Goal: Transaction & Acquisition: Book appointment/travel/reservation

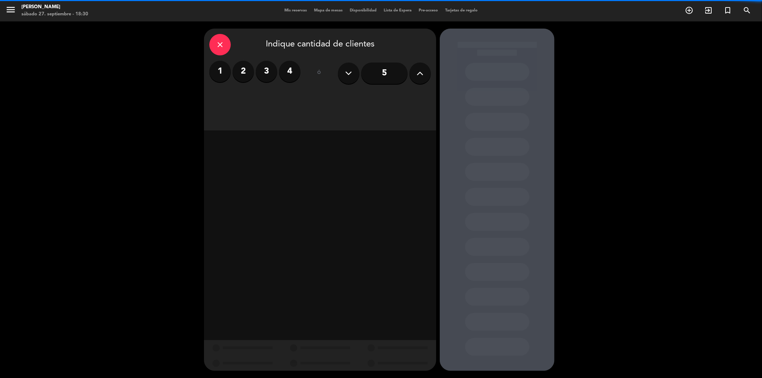
click at [281, 11] on span "Mis reservas" at bounding box center [296, 11] width 30 height 4
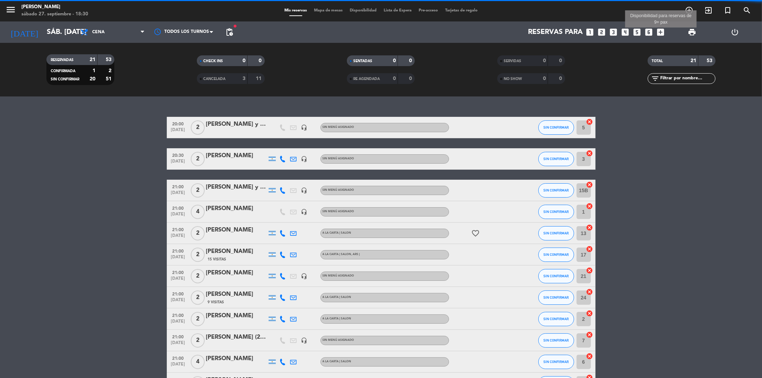
click at [662, 31] on icon "add_box" at bounding box center [660, 32] width 9 height 9
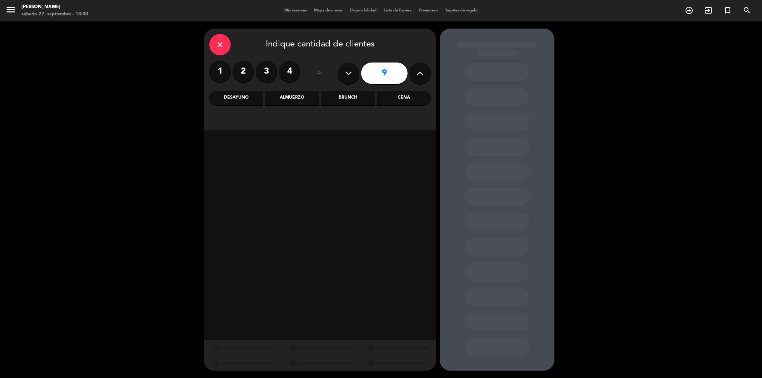
click at [417, 98] on div "Cena" at bounding box center [404, 98] width 54 height 14
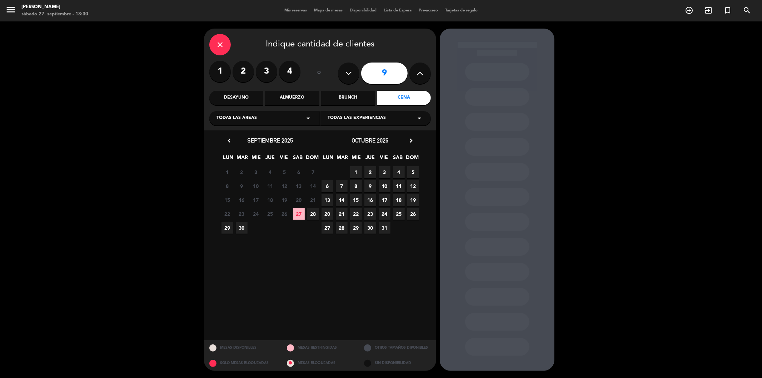
drag, startPoint x: 298, startPoint y: 215, endPoint x: 437, endPoint y: 213, distance: 139.3
click at [299, 215] on span "27" at bounding box center [299, 214] width 12 height 12
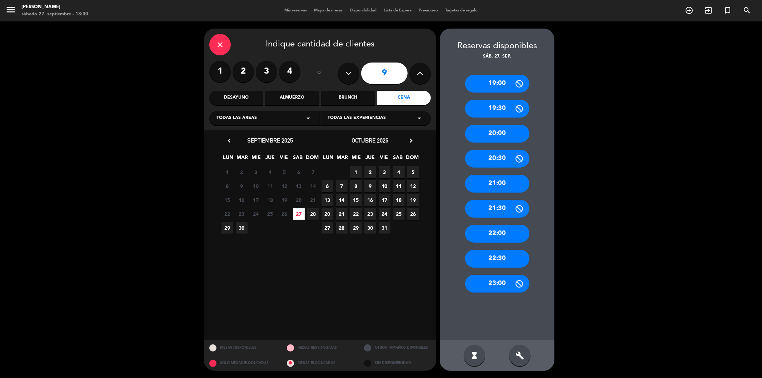
click at [495, 185] on div "21:00" at bounding box center [497, 184] width 64 height 18
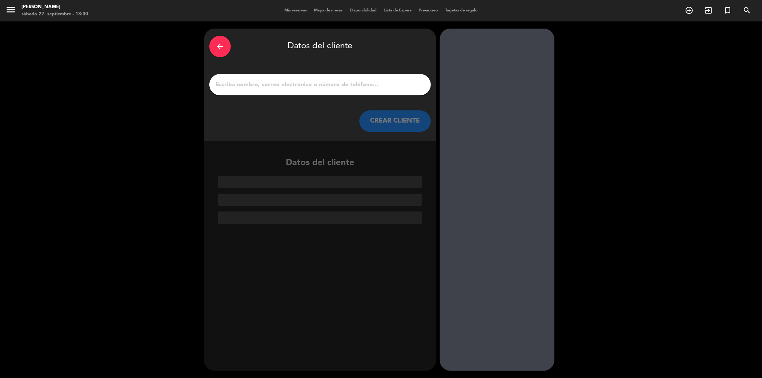
click at [301, 81] on input "1" at bounding box center [320, 85] width 211 height 10
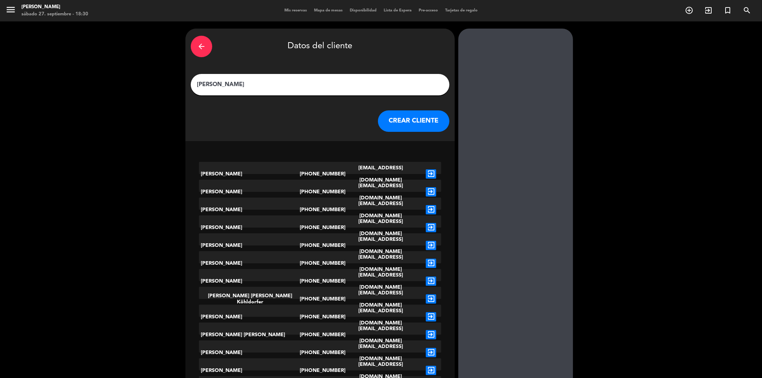
type input "[PERSON_NAME]"
click at [378, 126] on button "CREAR CLIENTE" at bounding box center [413, 120] width 71 height 21
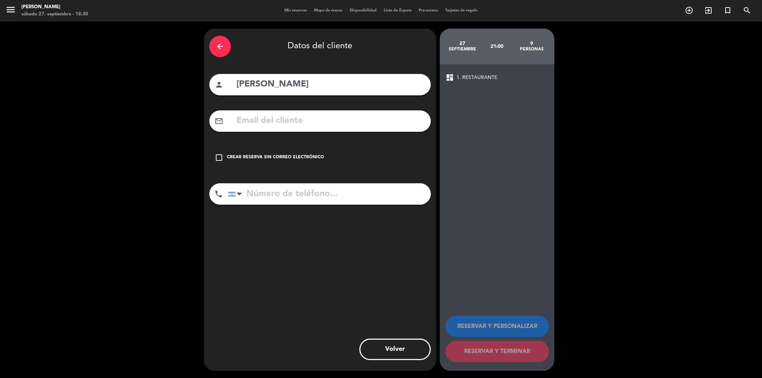
click at [224, 152] on div "check_box_outline_blank Crear reserva sin correo electrónico" at bounding box center [319, 157] width 221 height 21
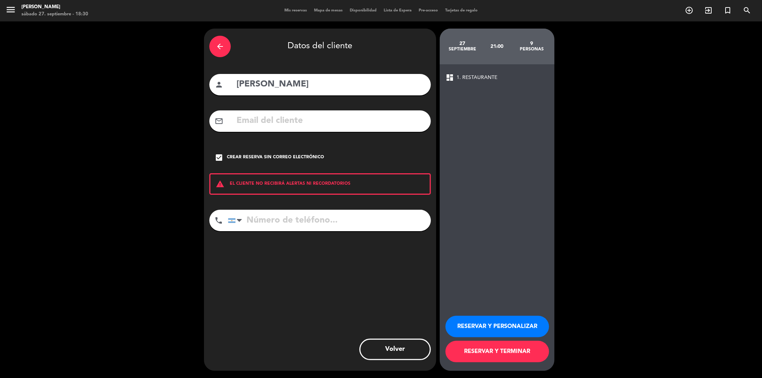
click at [488, 351] on button "RESERVAR Y TERMINAR" at bounding box center [497, 351] width 104 height 21
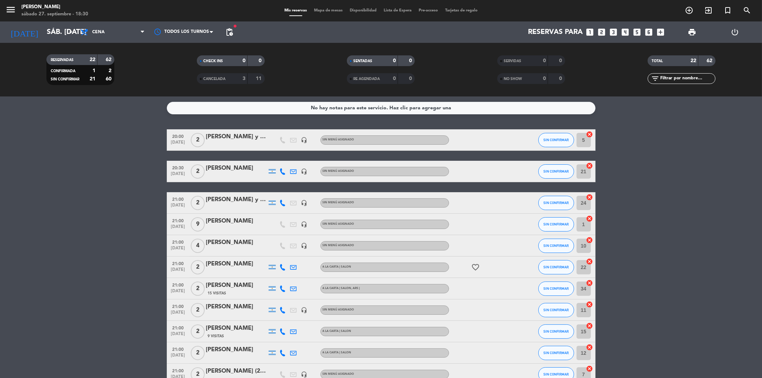
click at [217, 220] on div "[PERSON_NAME]" at bounding box center [236, 220] width 61 height 9
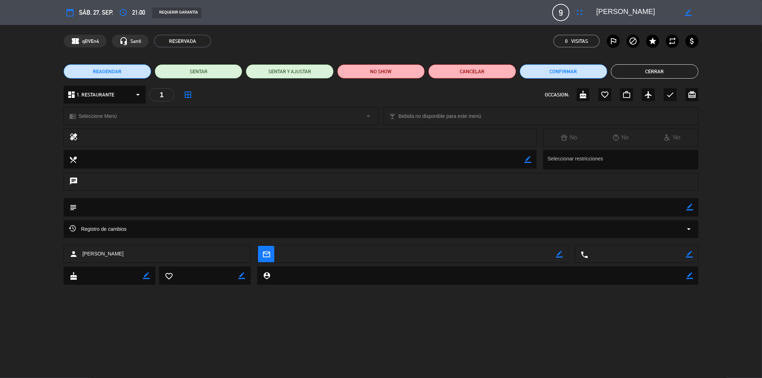
drag, startPoint x: 694, startPoint y: 206, endPoint x: 684, endPoint y: 206, distance: 10.0
click at [694, 206] on div "subject border_color" at bounding box center [381, 207] width 635 height 19
click at [684, 206] on textarea at bounding box center [382, 207] width 610 height 18
click at [688, 206] on icon "border_color" at bounding box center [689, 207] width 7 height 7
click at [654, 206] on textarea at bounding box center [382, 207] width 610 height 18
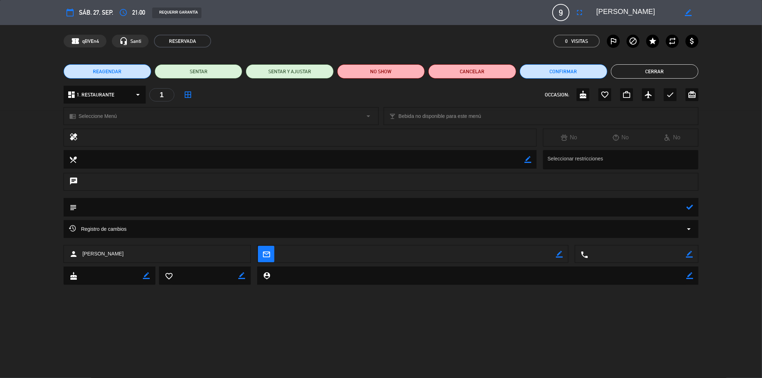
click at [685, 66] on button "Cerrar" at bounding box center [655, 71] width 88 height 14
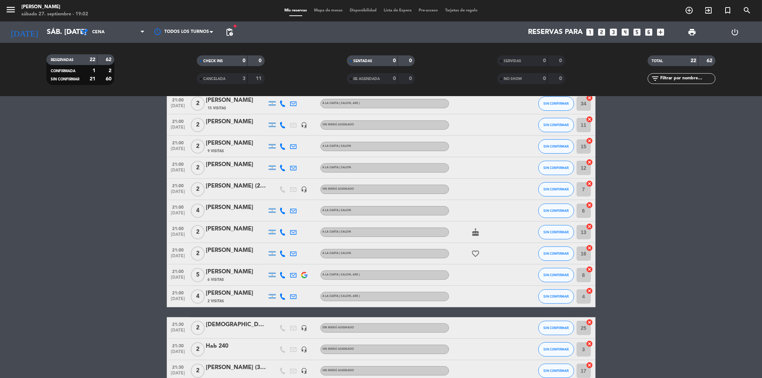
scroll to position [308, 0]
